Goal: Task Accomplishment & Management: Manage account settings

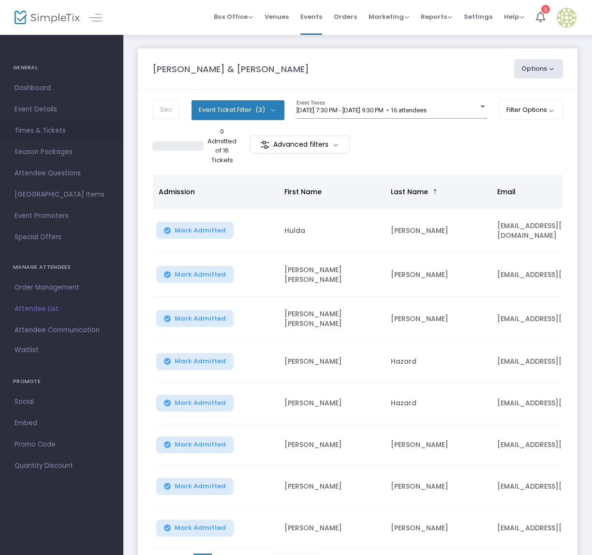
click at [39, 131] on span "Times & Tickets" at bounding box center [62, 130] width 94 height 13
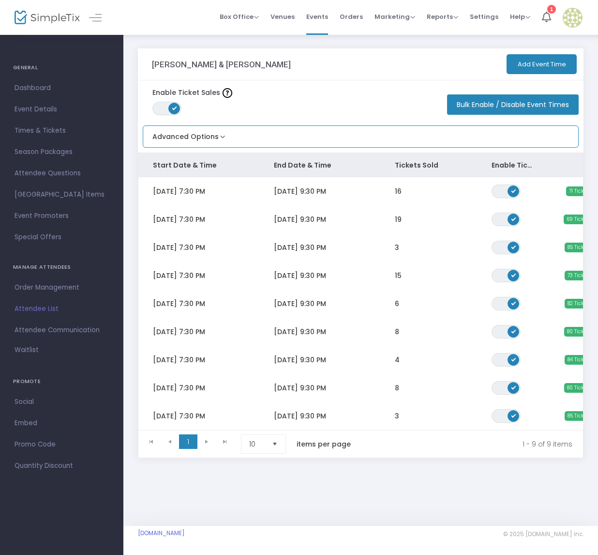
click at [221, 134] on button "Advanced Options" at bounding box center [185, 134] width 84 height 16
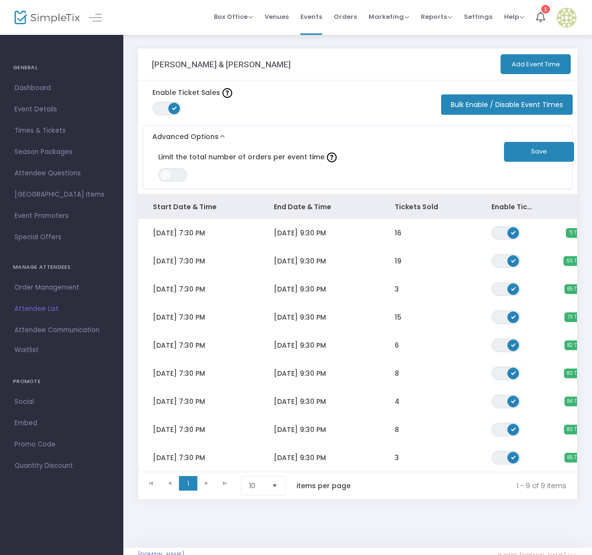
click at [521, 105] on button "Bulk Enable / Disable Event Times" at bounding box center [507, 104] width 132 height 20
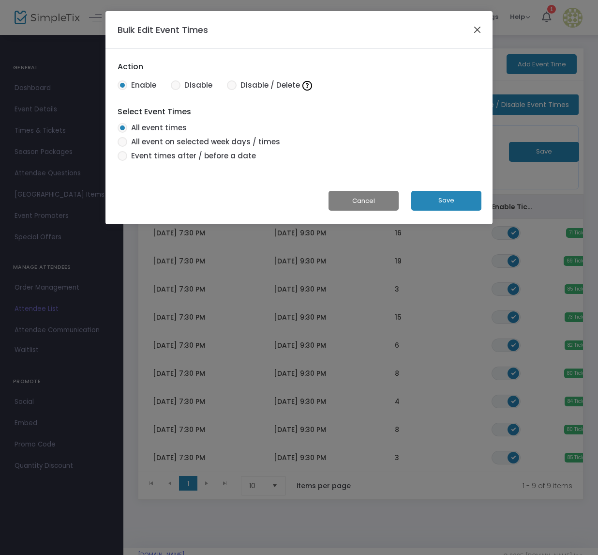
click at [481, 29] on button "Close" at bounding box center [477, 29] width 13 height 13
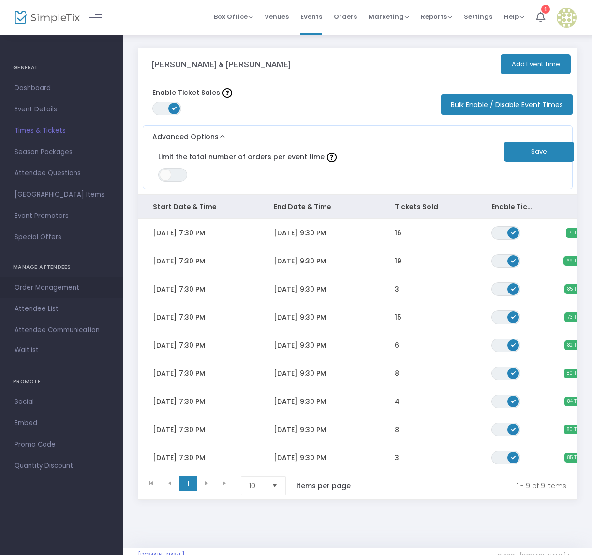
click at [51, 287] on span "Order Management" at bounding box center [62, 287] width 94 height 13
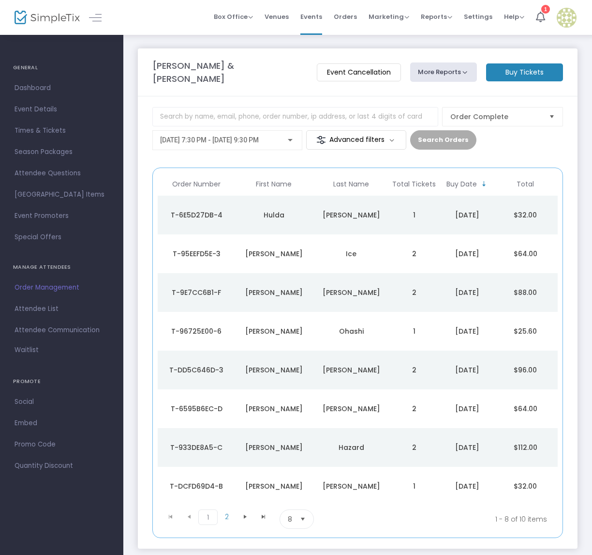
click at [360, 67] on m-button "Event Cancellation" at bounding box center [359, 72] width 84 height 18
